Goal: Check status: Check status

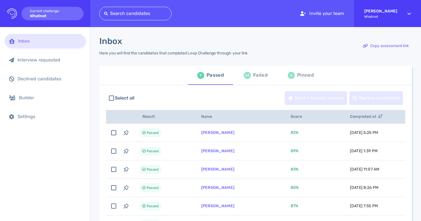
click at [265, 74] on div "Failed" at bounding box center [260, 75] width 14 height 8
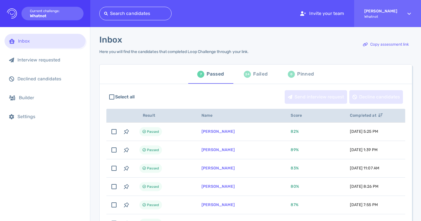
scroll to position [0, 0]
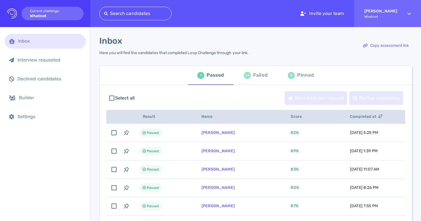
click at [259, 76] on div "Failed" at bounding box center [260, 75] width 14 height 8
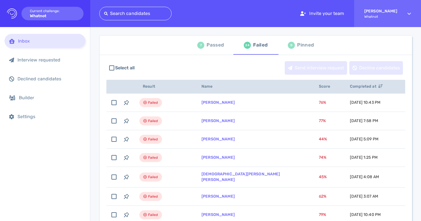
scroll to position [30, 0]
